Goal: Task Accomplishment & Management: Use online tool/utility

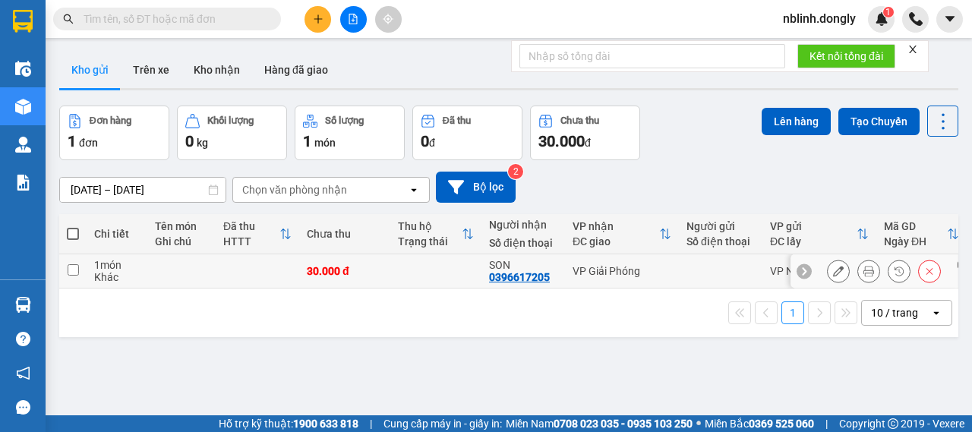
click at [78, 270] on input "checkbox" at bounding box center [73, 269] width 11 height 11
checkbox input "true"
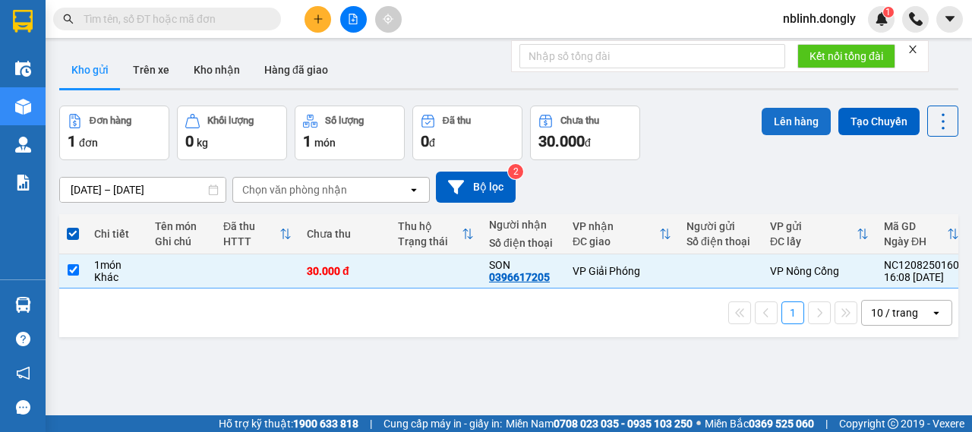
click at [791, 123] on button "Lên hàng" at bounding box center [796, 121] width 69 height 27
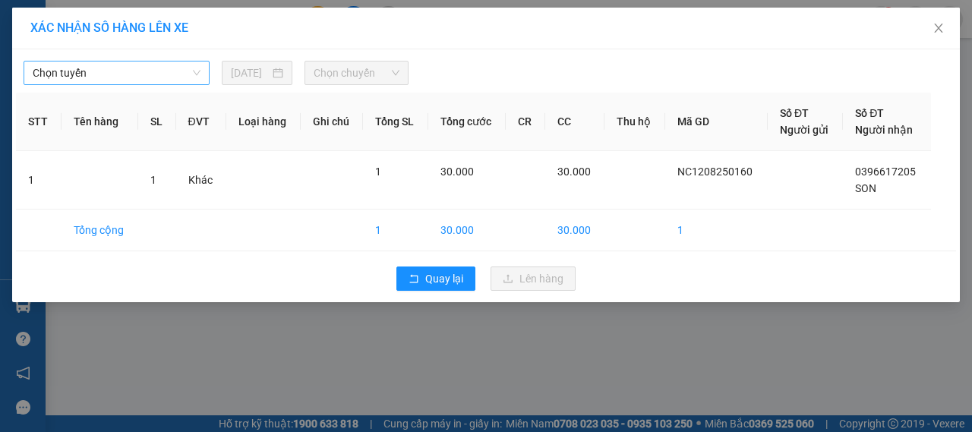
click at [158, 80] on span "Chọn tuyến" at bounding box center [117, 73] width 168 height 23
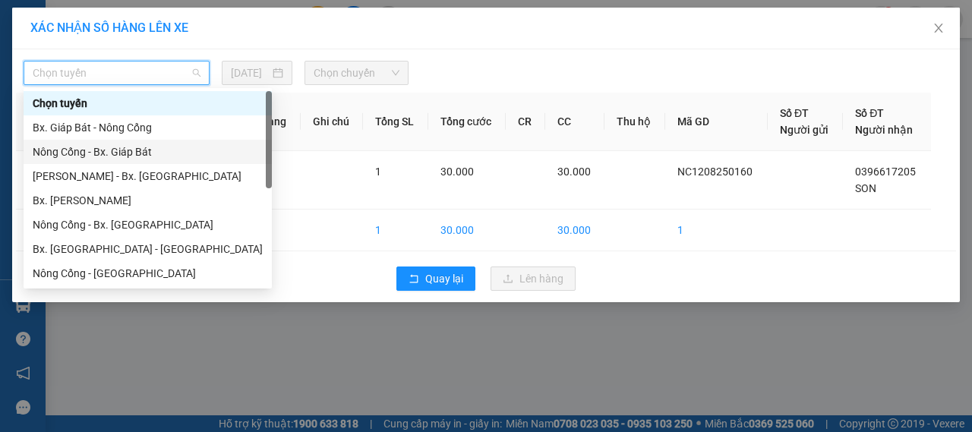
click at [98, 147] on div "Nông Cống - Bx. Giáp Bát" at bounding box center [148, 152] width 230 height 17
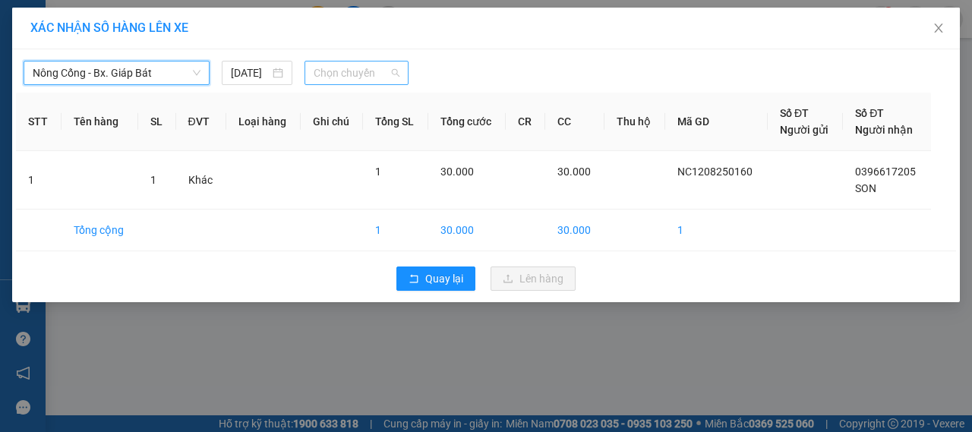
click at [389, 67] on span "Chọn chuyến" at bounding box center [356, 73] width 85 height 23
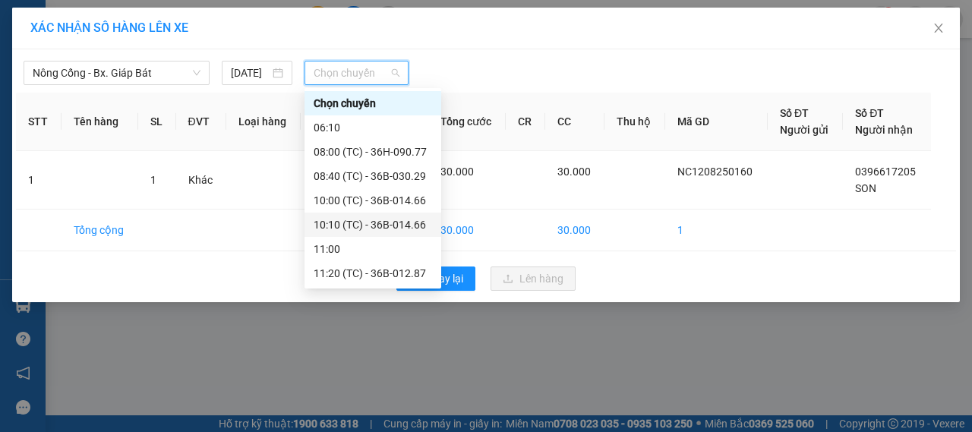
scroll to position [73, 0]
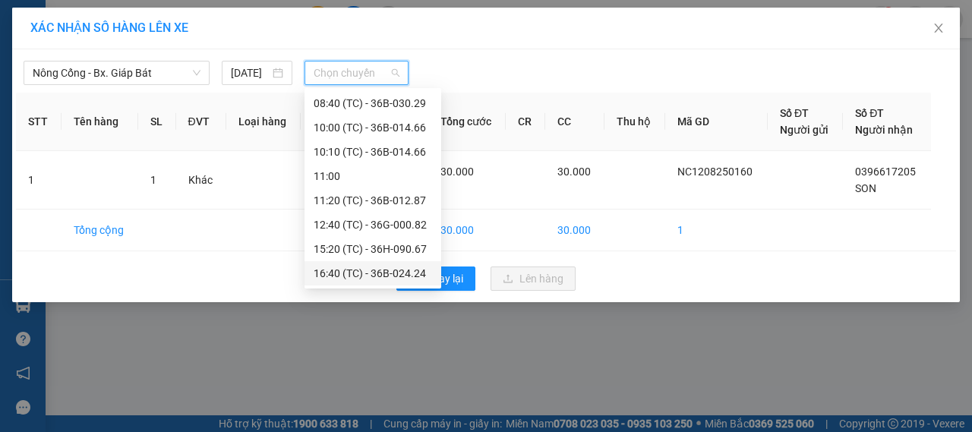
click at [375, 268] on div "16:40 (TC) - 36B-024.24" at bounding box center [373, 273] width 118 height 17
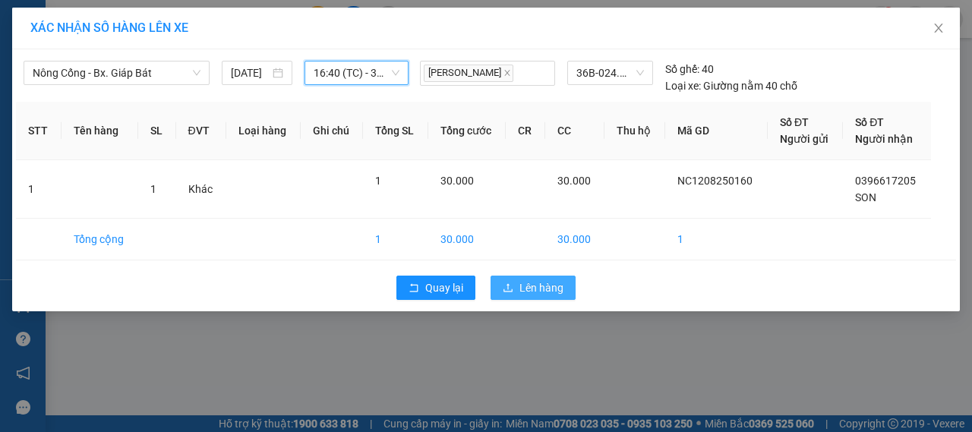
click at [547, 284] on span "Lên hàng" at bounding box center [541, 287] width 44 height 17
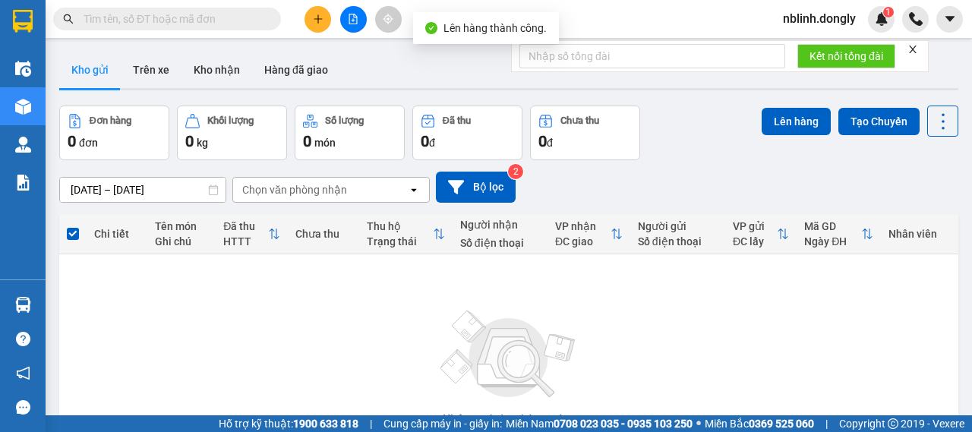
click at [326, 16] on button at bounding box center [318, 19] width 27 height 27
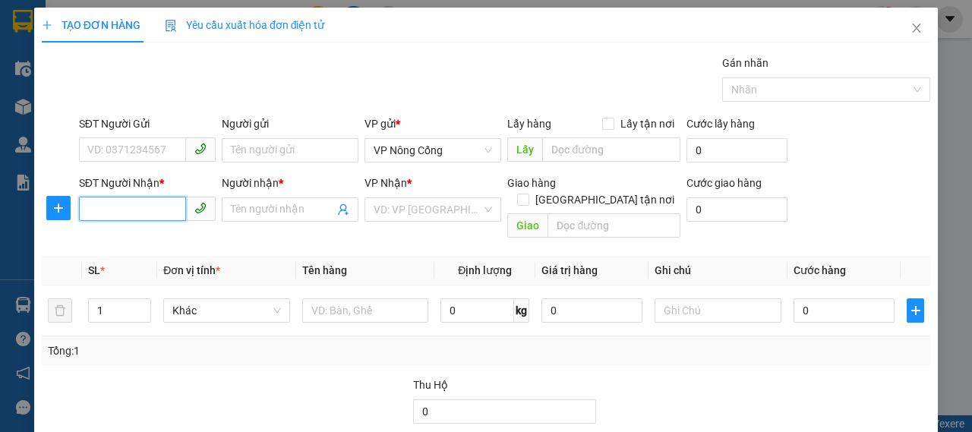
click at [158, 215] on input "SĐT Người Nhận *" at bounding box center [132, 209] width 107 height 24
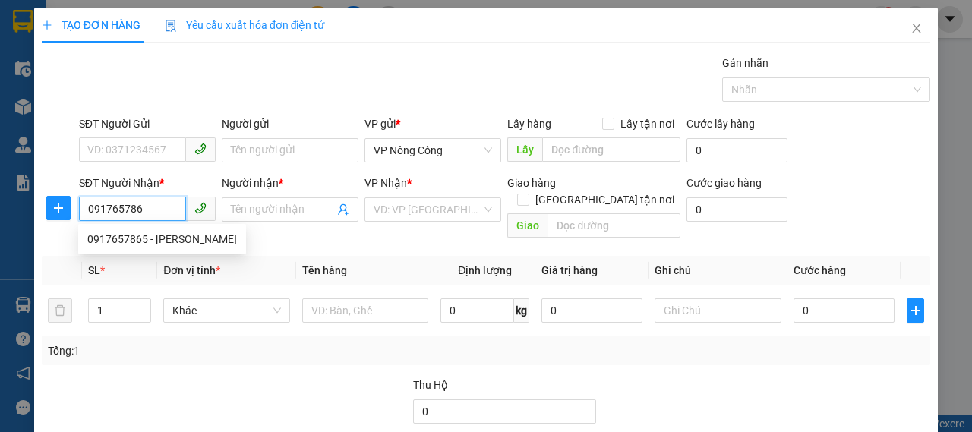
type input "0917657865"
click at [179, 246] on div "0917657865 - [PERSON_NAME]" at bounding box center [162, 239] width 150 height 17
type input "KHÁNH"
checkbox input "true"
type input "VP [GEOGRAPHIC_DATA]"
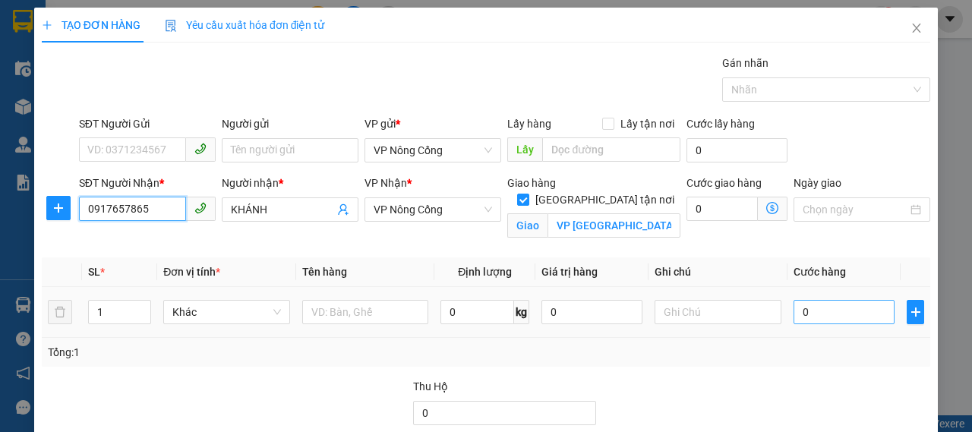
type input "0917657865"
click at [833, 315] on input "0" at bounding box center [844, 312] width 101 height 24
type input "3"
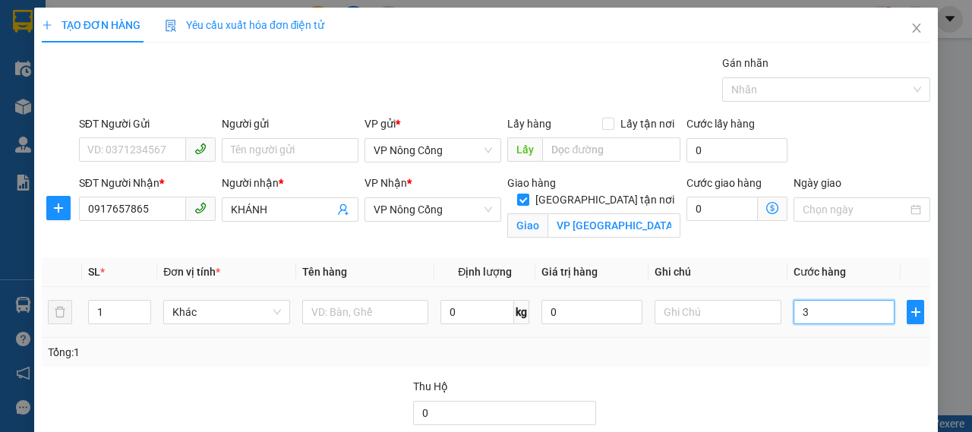
type input "30"
type input "300"
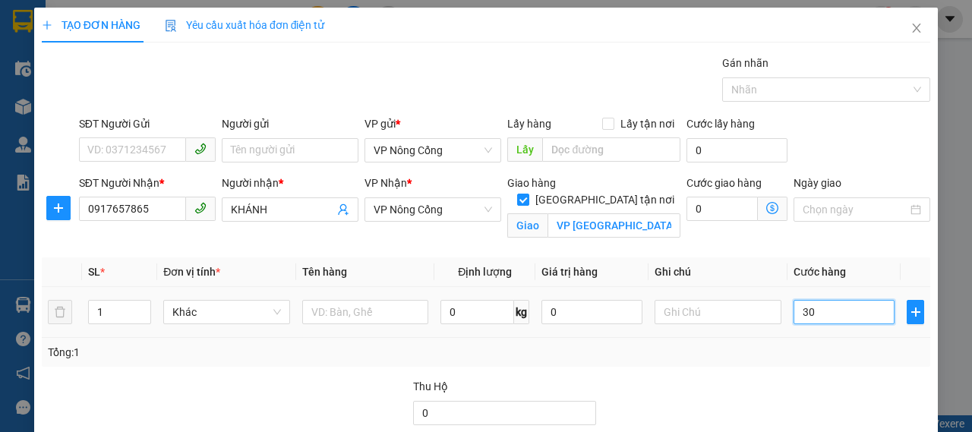
type input "300"
type input "300.000"
click at [794, 347] on div "Tổng: 1" at bounding box center [486, 352] width 876 height 17
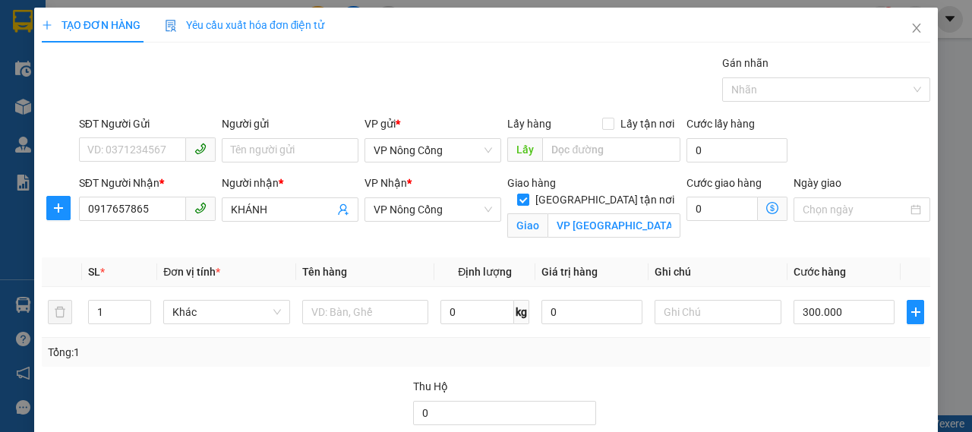
scroll to position [145, 0]
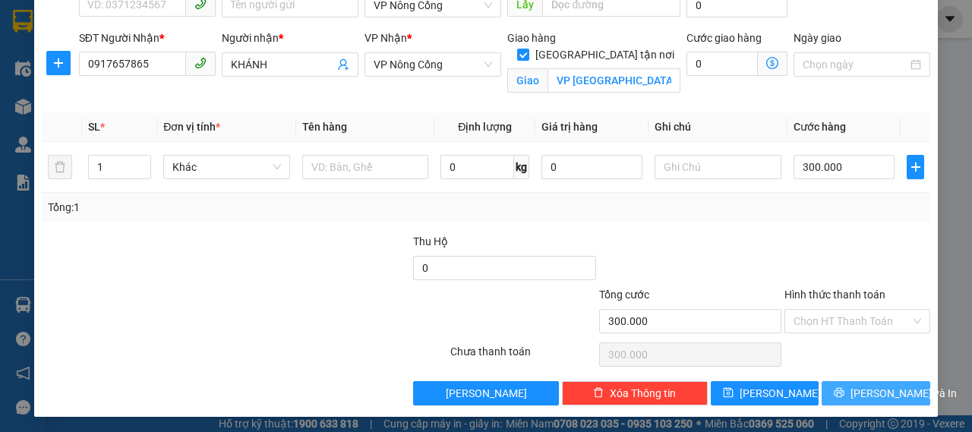
click at [841, 398] on button "[PERSON_NAME] và In" at bounding box center [876, 393] width 109 height 24
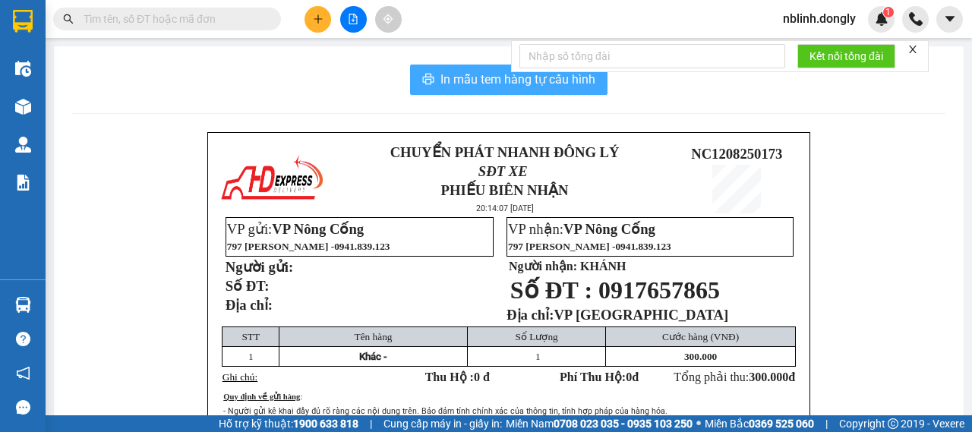
click at [542, 90] on button "In mẫu tem hàng tự cấu hình" at bounding box center [508, 80] width 197 height 30
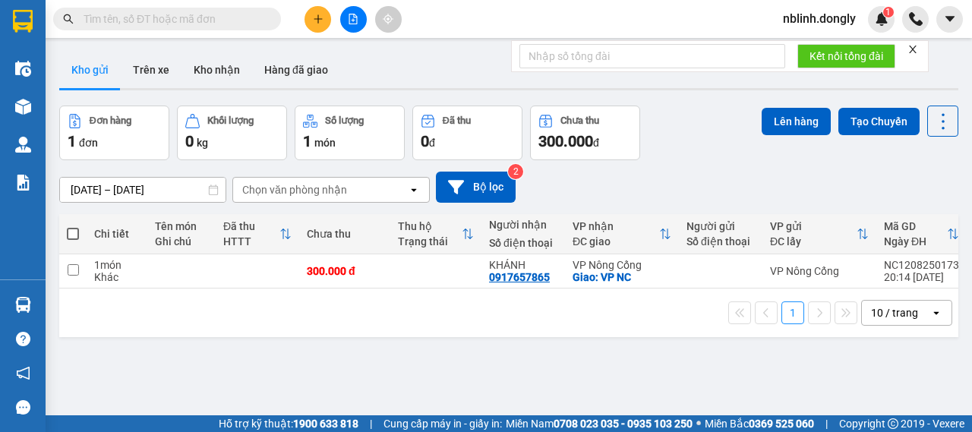
click at [655, 180] on div "[DATE] – [DATE] Press the down arrow key to interact with the calendar and sele…" at bounding box center [508, 187] width 899 height 31
click at [863, 270] on icon at bounding box center [868, 271] width 11 height 11
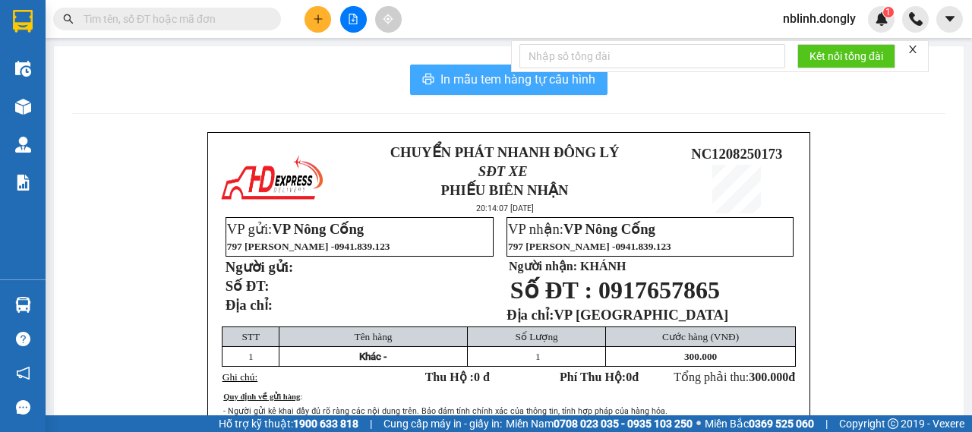
click at [503, 89] on span "In mẫu tem hàng tự cấu hình" at bounding box center [517, 79] width 155 height 19
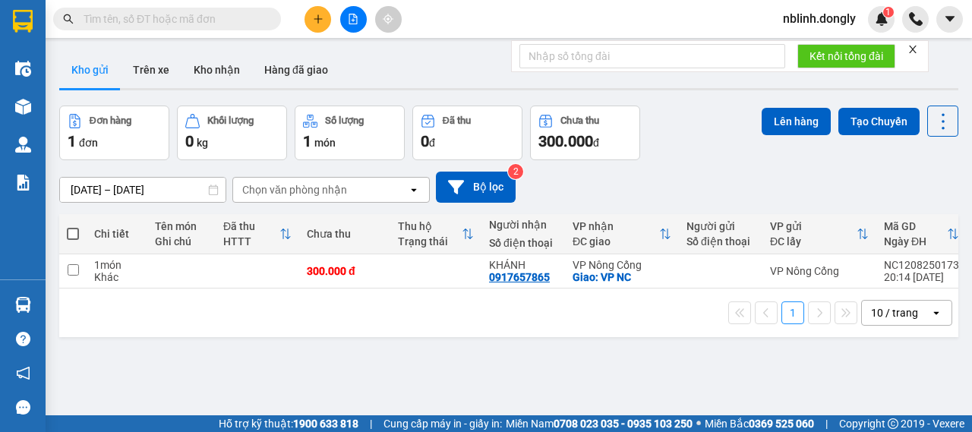
click at [660, 370] on div "ver 1.8.137 Kho gửi Trên xe Kho nhận Hàng đã giao Đơn hàng 1 đơn Khối lượng 0 k…" at bounding box center [508, 262] width 911 height 432
click at [914, 52] on icon "close" at bounding box center [912, 49] width 11 height 11
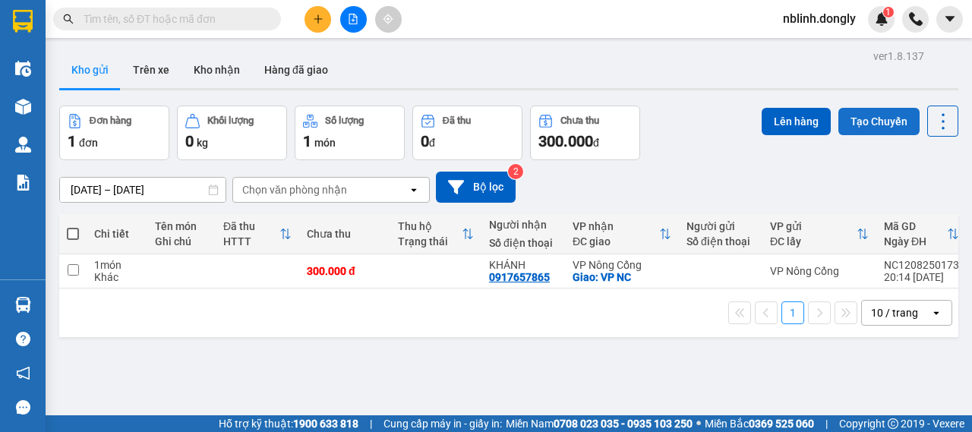
click at [875, 121] on button "Tạo Chuyến" at bounding box center [878, 121] width 81 height 27
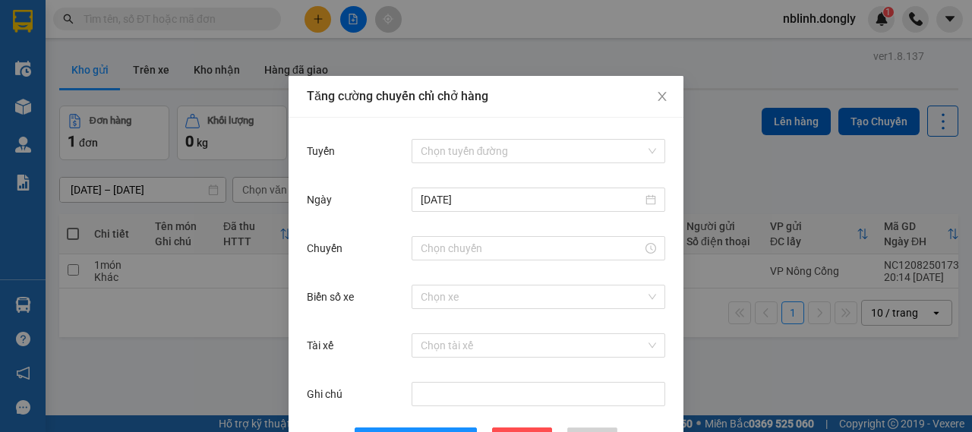
scroll to position [55, 0]
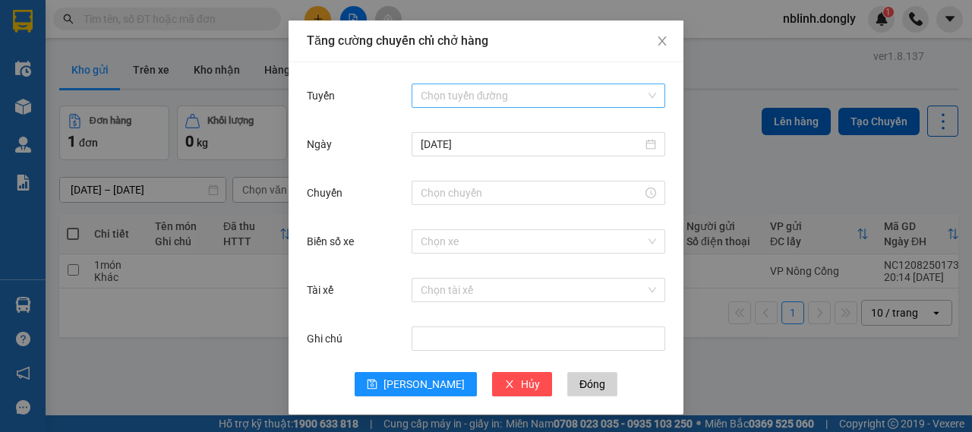
click at [569, 87] on input "Tuyến" at bounding box center [533, 95] width 225 height 23
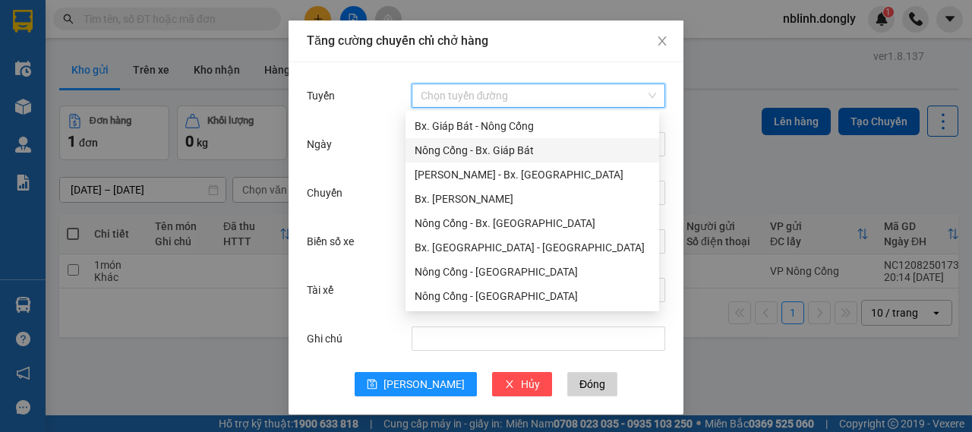
click at [473, 154] on div "Nông Cống - Bx. Giáp Bát" at bounding box center [532, 150] width 235 height 17
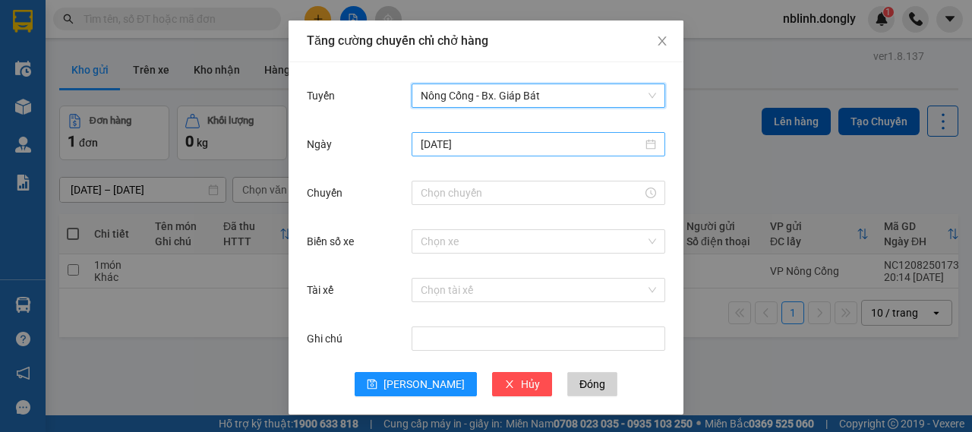
click at [483, 144] on input "[DATE]" at bounding box center [532, 144] width 222 height 17
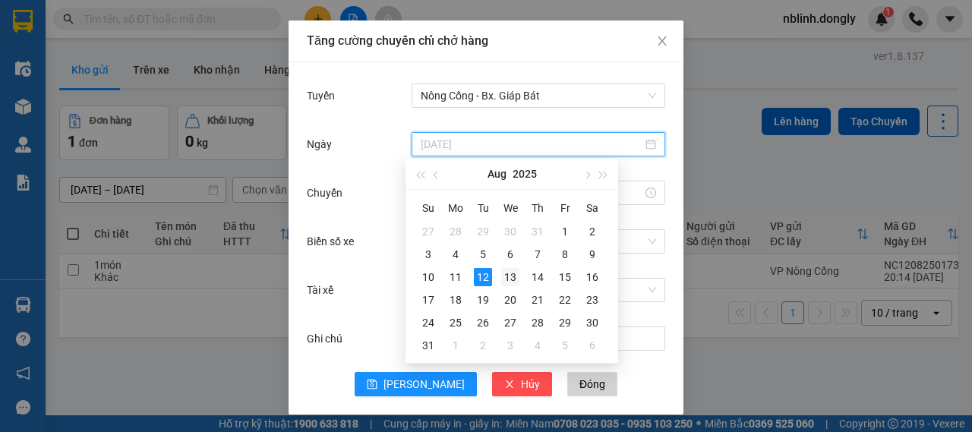
type input "[DATE]"
click at [503, 279] on div "13" at bounding box center [510, 277] width 18 height 18
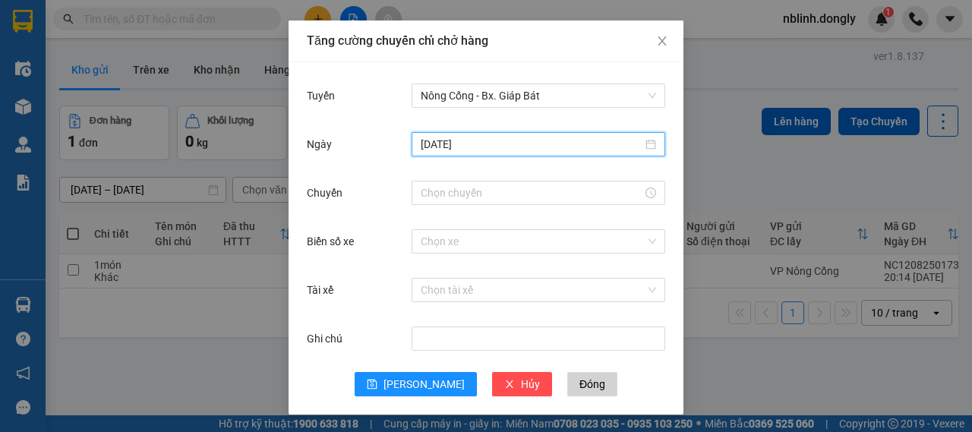
drag, startPoint x: 497, startPoint y: 204, endPoint x: 486, endPoint y: 209, distance: 11.6
click at [496, 204] on div at bounding box center [539, 193] width 254 height 30
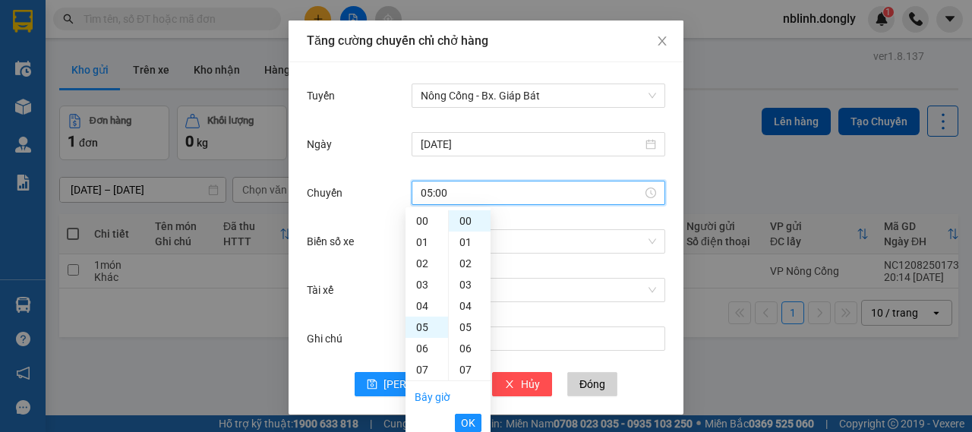
scroll to position [106, 0]
click at [469, 415] on span "OK" at bounding box center [468, 423] width 14 height 17
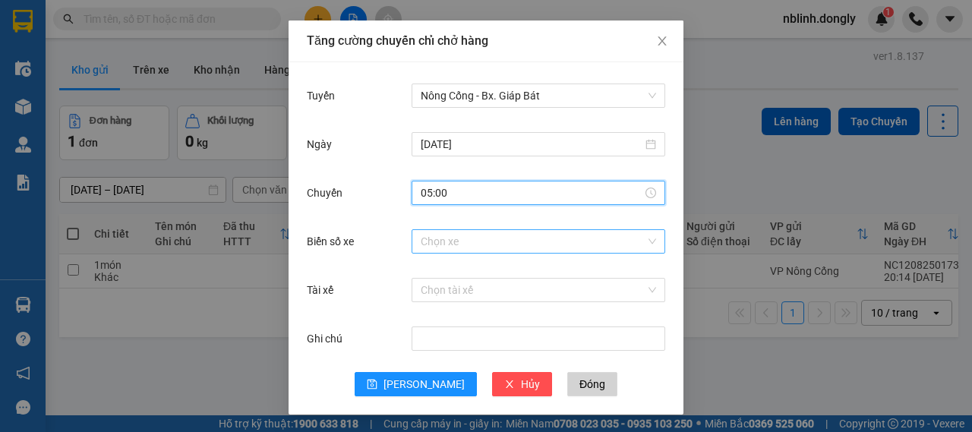
type input "05:00"
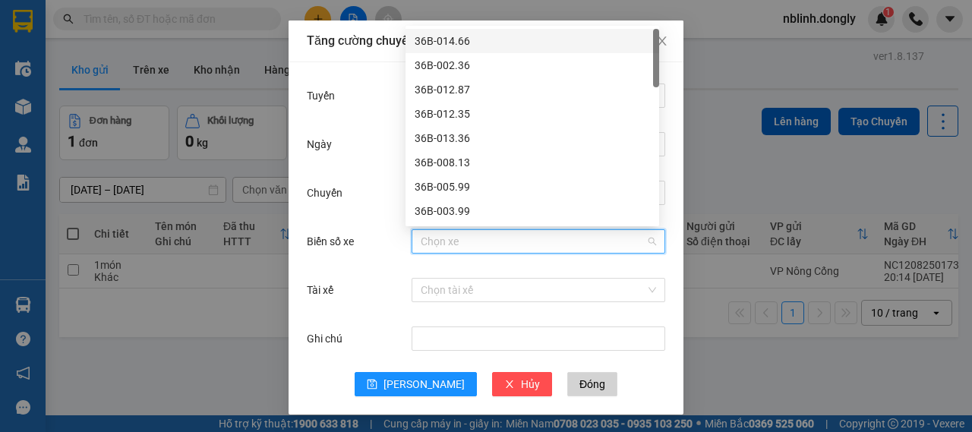
click at [468, 244] on input "Biển số xe" at bounding box center [533, 241] width 225 height 23
type input "38"
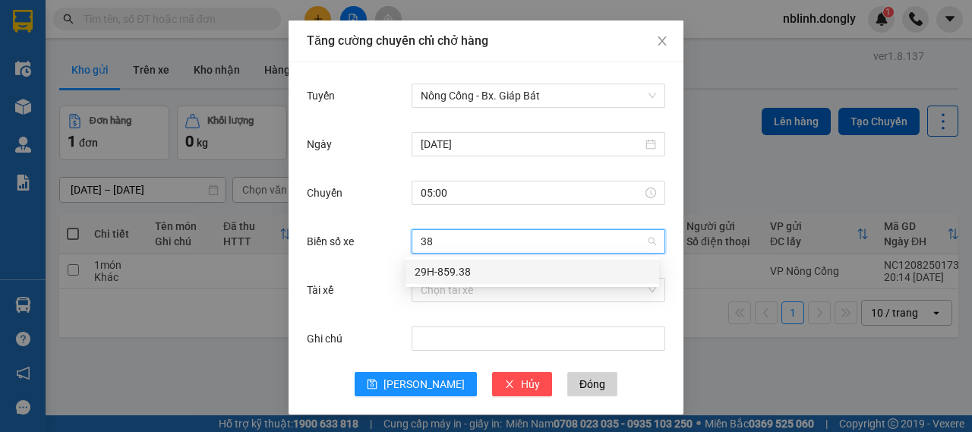
click at [464, 262] on div "29H-859.38" at bounding box center [533, 272] width 254 height 24
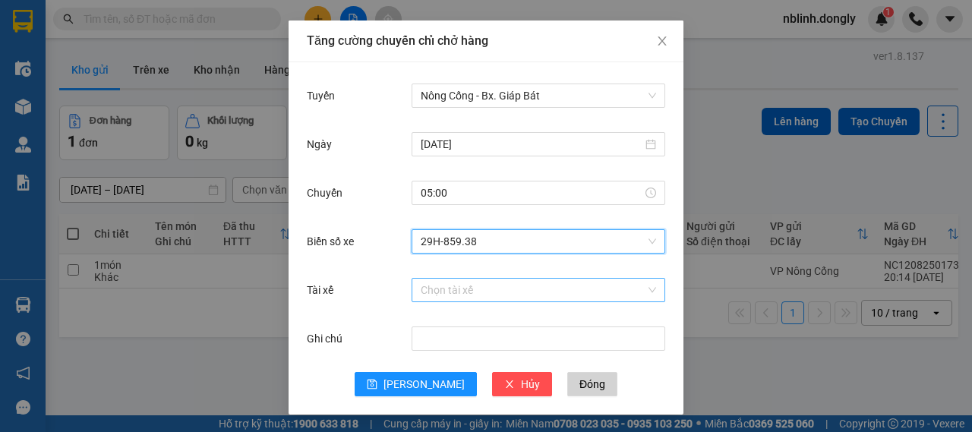
click at [451, 282] on input "Tài xế" at bounding box center [533, 290] width 225 height 23
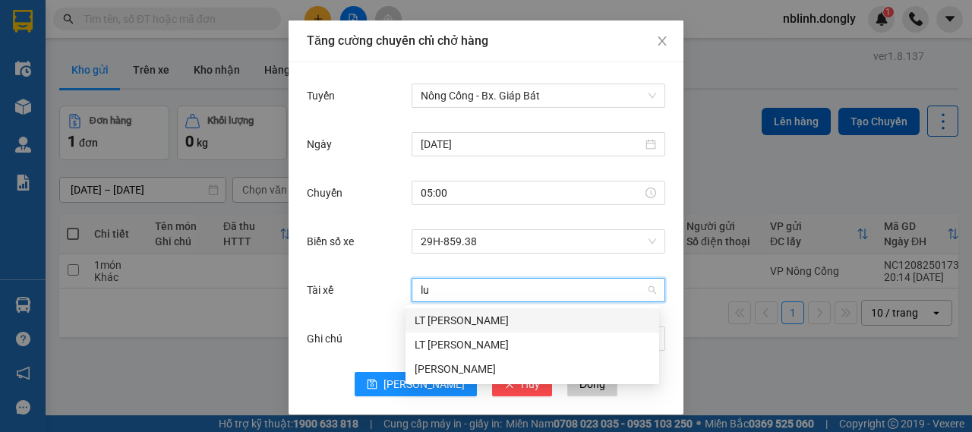
type input "luo"
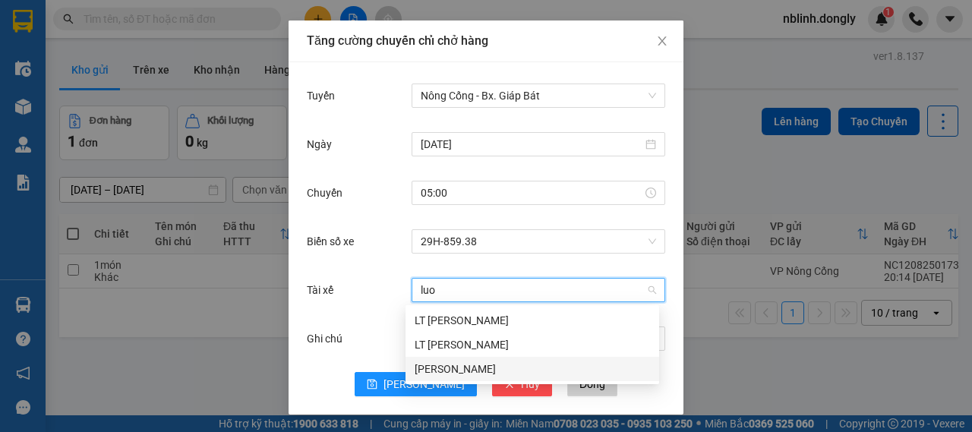
click at [456, 364] on div "[PERSON_NAME]" at bounding box center [532, 369] width 235 height 17
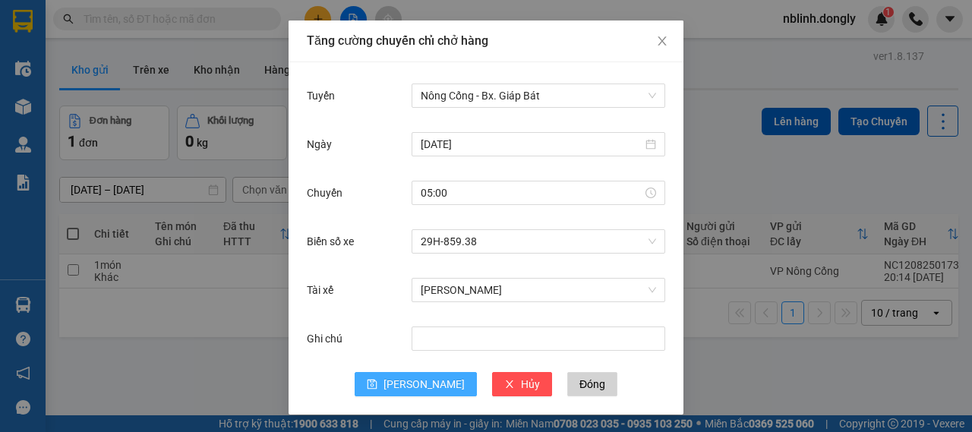
click at [422, 380] on span "[PERSON_NAME]" at bounding box center [423, 384] width 81 height 17
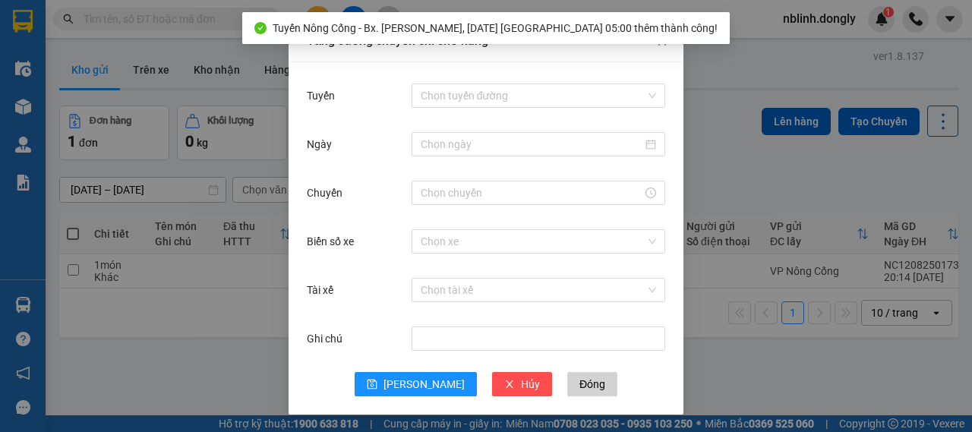
click at [731, 53] on div "Tăng cường chuyến chỉ chở hàng Tuyến Chọn tuyến đường Ngày Chuyến Biển số xe Ch…" at bounding box center [486, 216] width 972 height 432
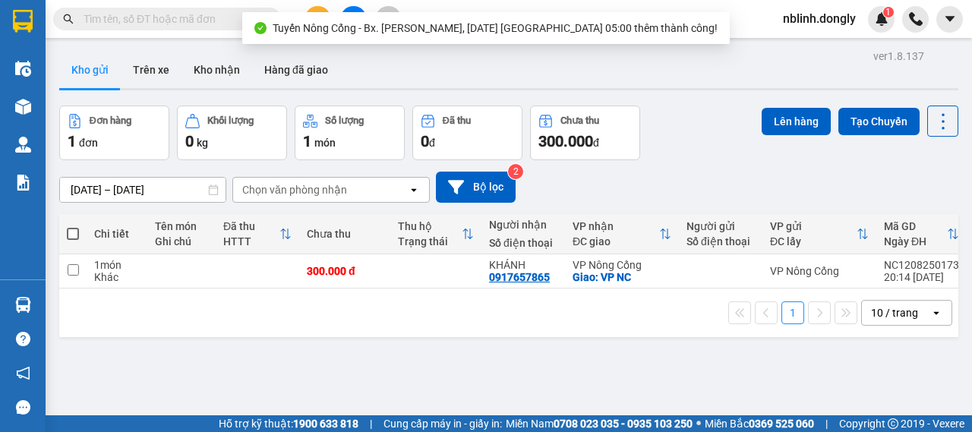
scroll to position [0, 0]
